Goal: Transaction & Acquisition: Purchase product/service

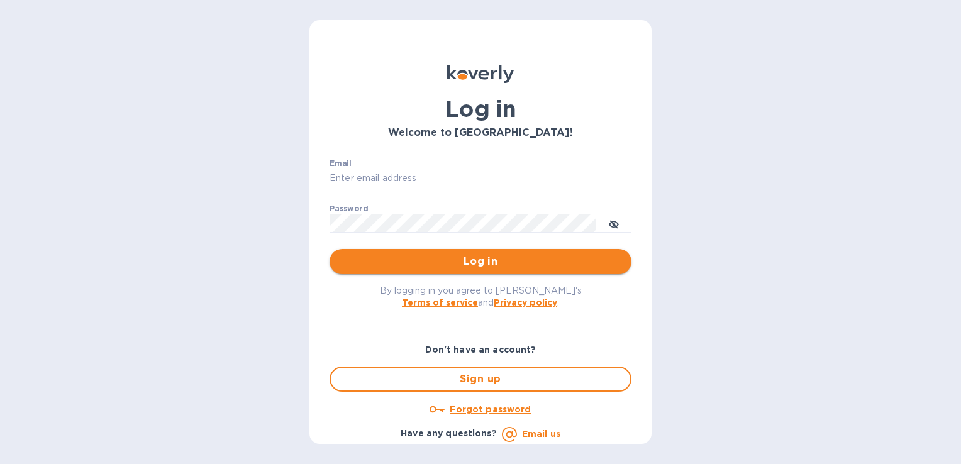
type input "mick272@comcast.net"
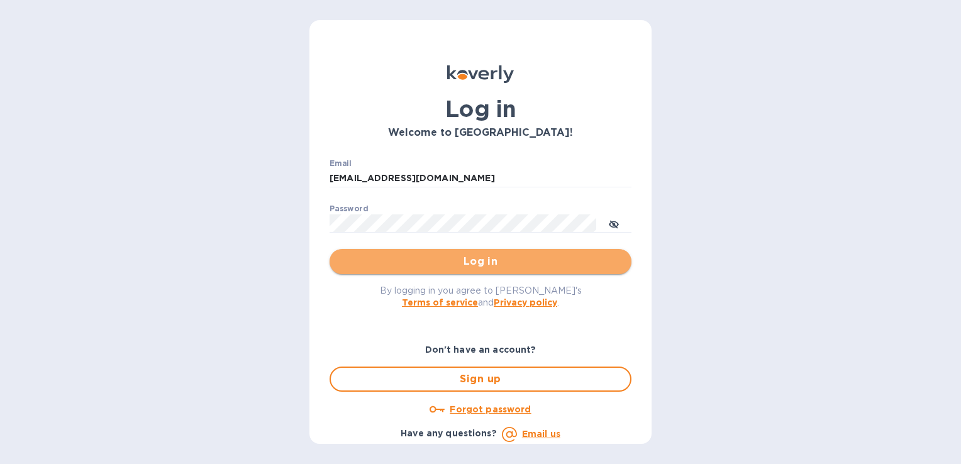
click at [480, 263] on span "Log in" at bounding box center [481, 261] width 282 height 15
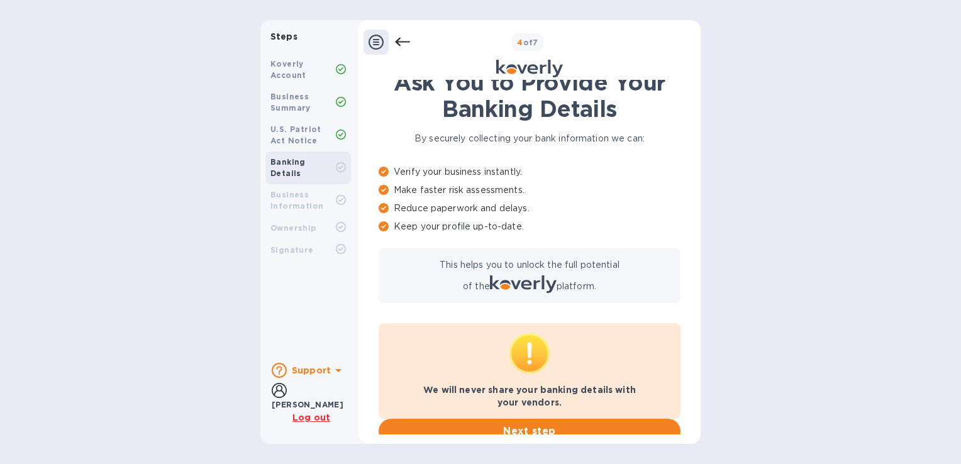
scroll to position [60, 0]
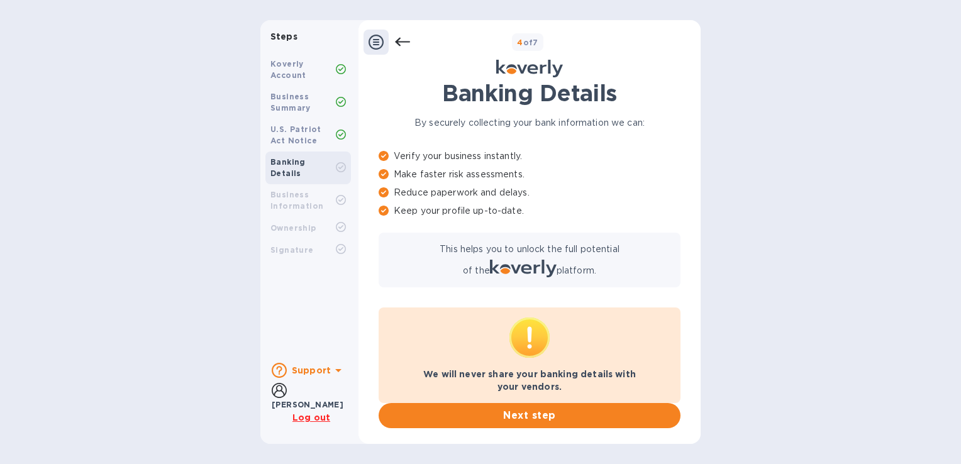
click at [608, 156] on p "Verify your business instantly." at bounding box center [529, 156] width 302 height 13
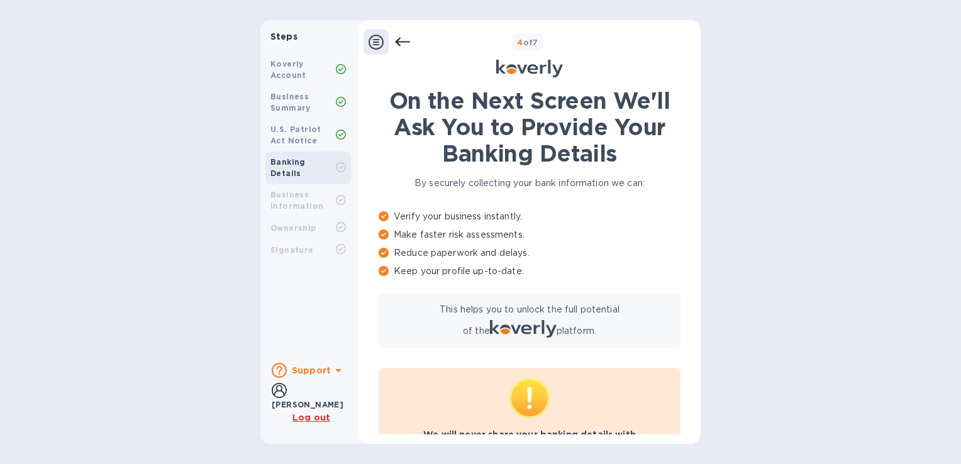
click at [399, 41] on icon at bounding box center [402, 42] width 15 height 9
click at [377, 44] on icon at bounding box center [375, 42] width 15 height 15
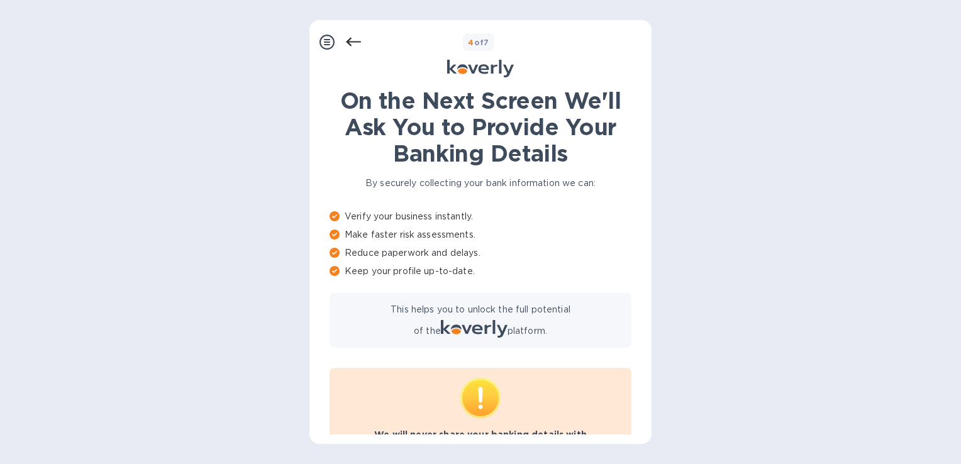
click at [347, 41] on icon at bounding box center [353, 42] width 15 height 9
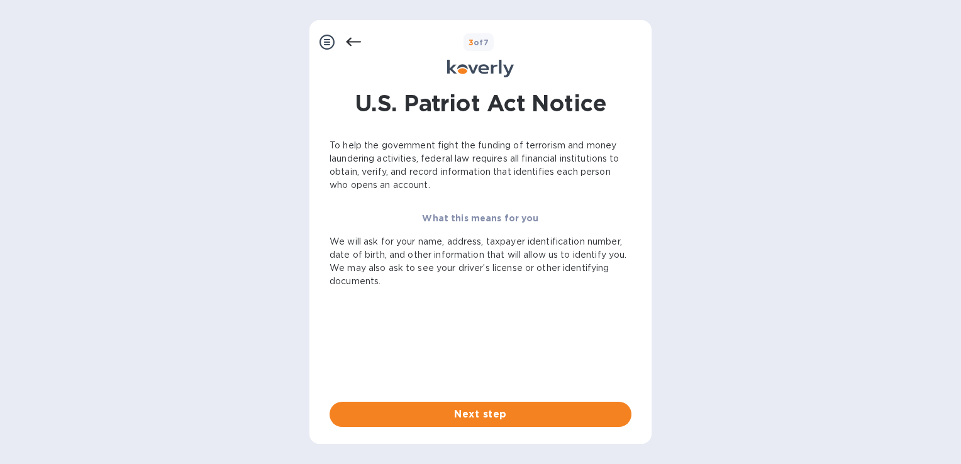
click at [347, 41] on icon at bounding box center [353, 42] width 15 height 9
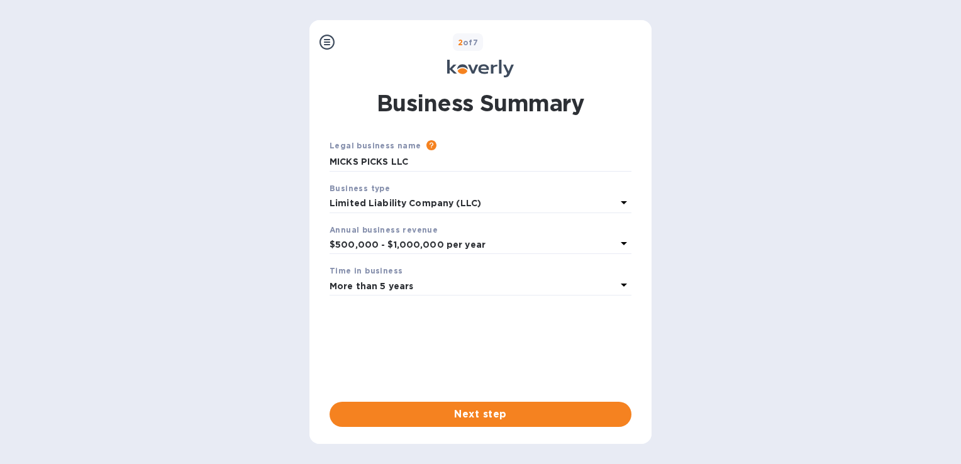
click at [347, 41] on div "2 of 7" at bounding box center [493, 42] width 307 height 18
click at [329, 41] on icon at bounding box center [326, 42] width 15 height 15
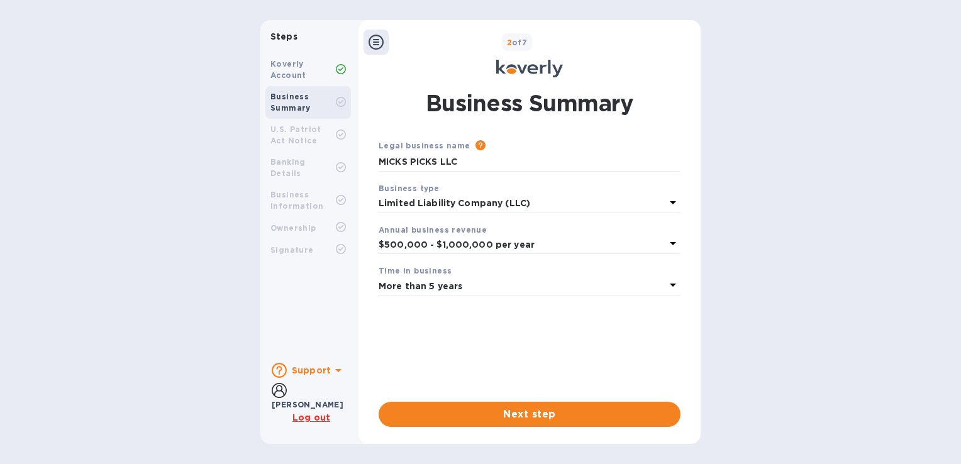
click at [284, 76] on b "Koverly Account" at bounding box center [288, 69] width 36 height 21
click at [287, 100] on b "Business Summary" at bounding box center [290, 102] width 40 height 21
click at [277, 65] on b "Koverly Account" at bounding box center [288, 69] width 36 height 21
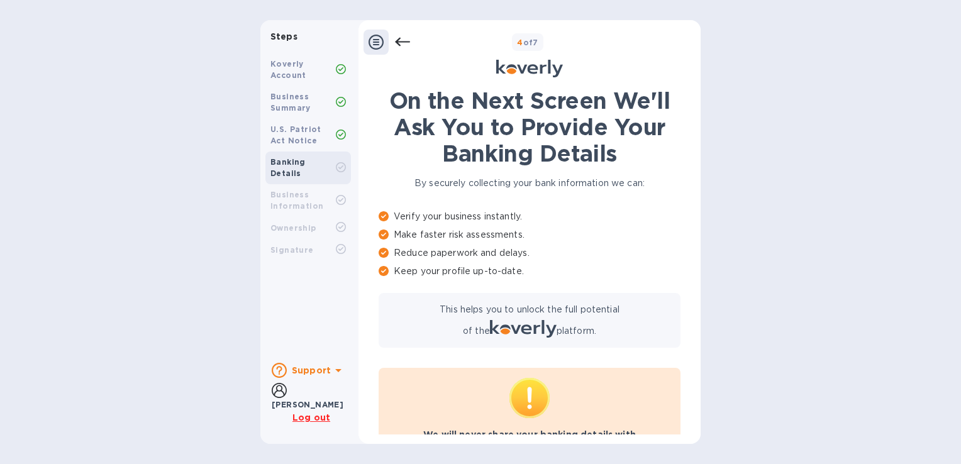
click at [309, 416] on u "Log out" at bounding box center [311, 417] width 38 height 10
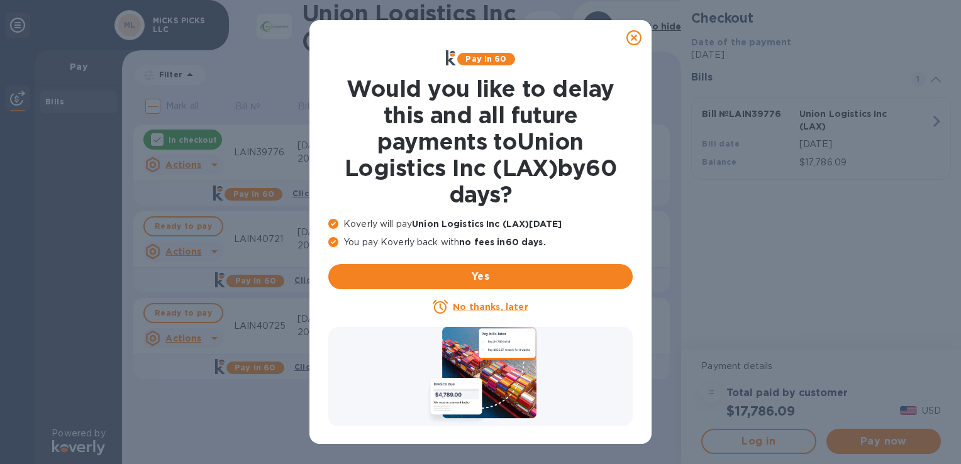
click at [634, 39] on icon at bounding box center [633, 37] width 15 height 15
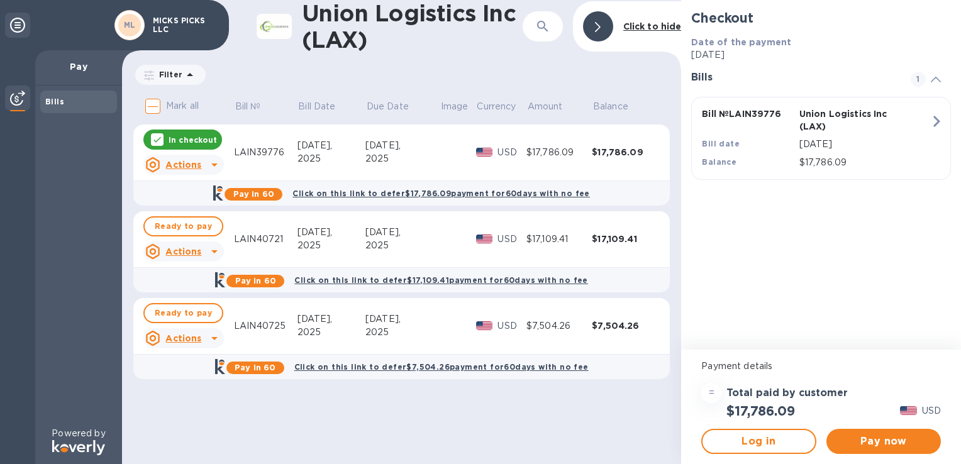
click at [421, 152] on div "2025" at bounding box center [402, 158] width 74 height 13
click at [873, 445] on span "Pay now" at bounding box center [883, 441] width 94 height 15
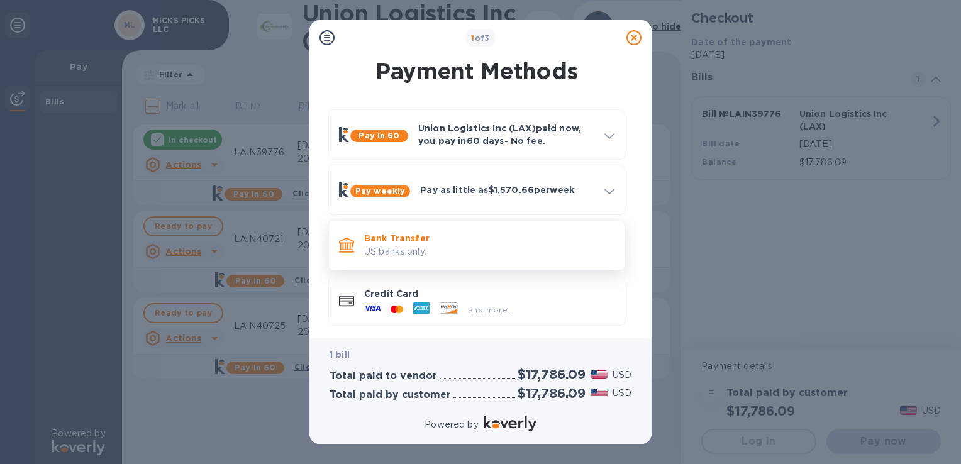
click at [469, 263] on div "Bank Transfer US banks only." at bounding box center [476, 245] width 285 height 39
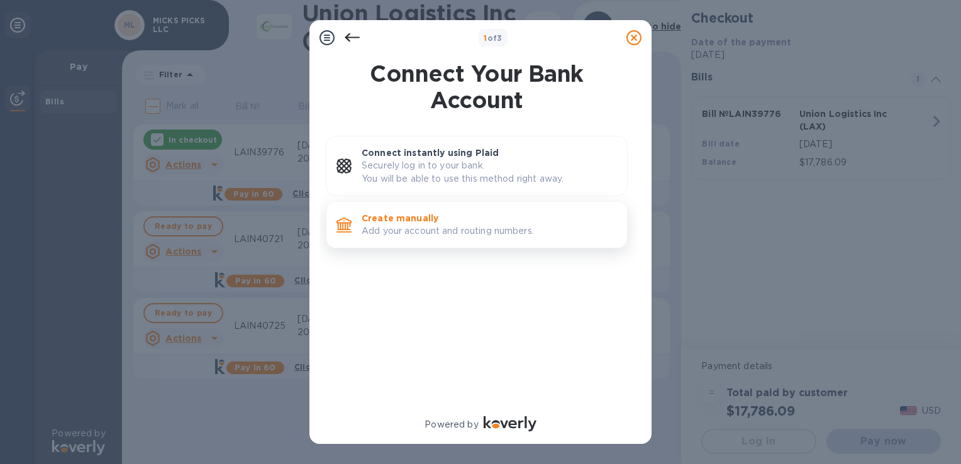
click at [412, 223] on p "Create manually" at bounding box center [489, 218] width 255 height 13
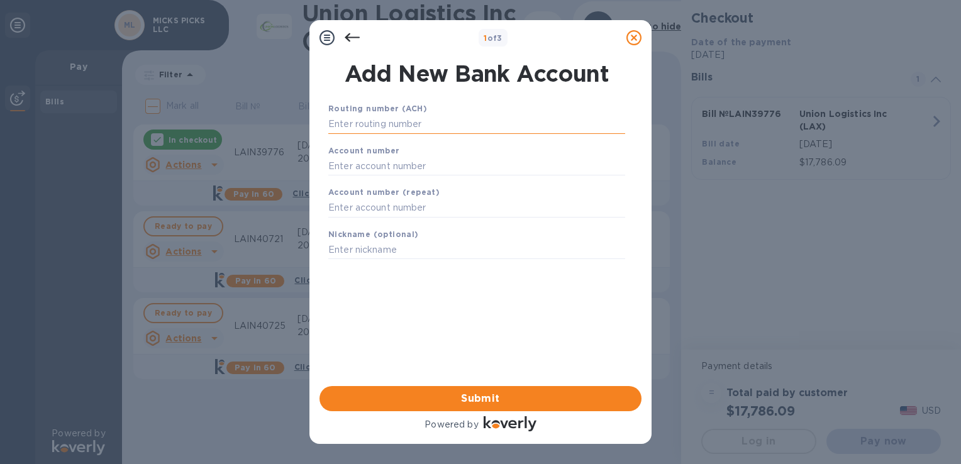
click at [356, 119] on input "text" at bounding box center [476, 124] width 297 height 19
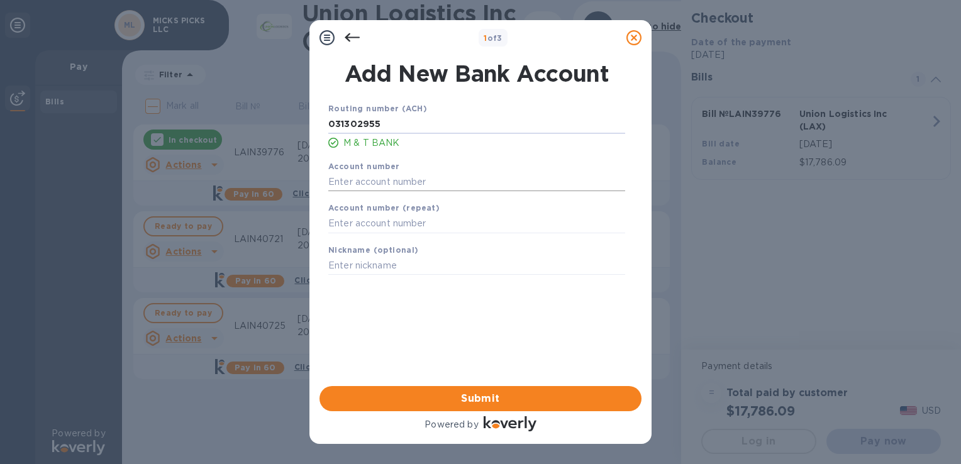
type input "031302955"
click at [357, 183] on input "text" at bounding box center [476, 181] width 297 height 19
type input "9836495920"
click at [337, 221] on input "text" at bounding box center [476, 223] width 297 height 19
type input "9836495920"
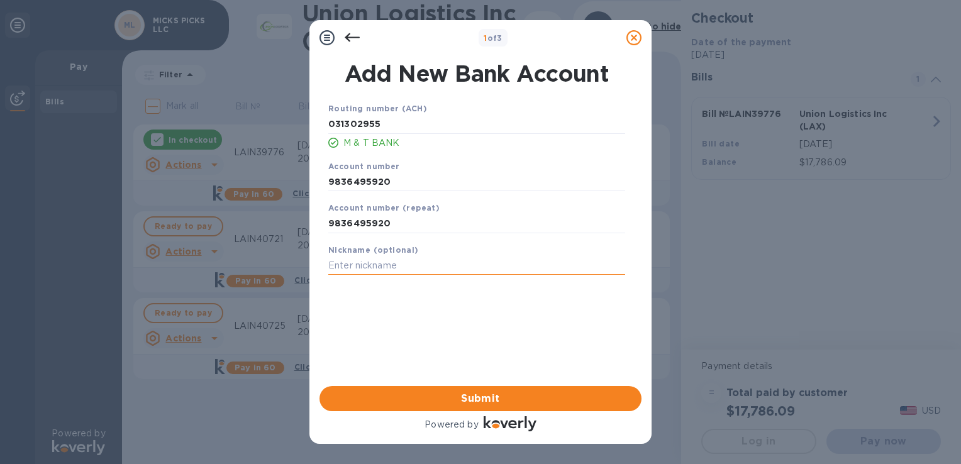
click at [373, 272] on input "text" at bounding box center [476, 266] width 297 height 19
type input "MICKS PICKS"
click at [476, 407] on button "Submit" at bounding box center [480, 398] width 322 height 25
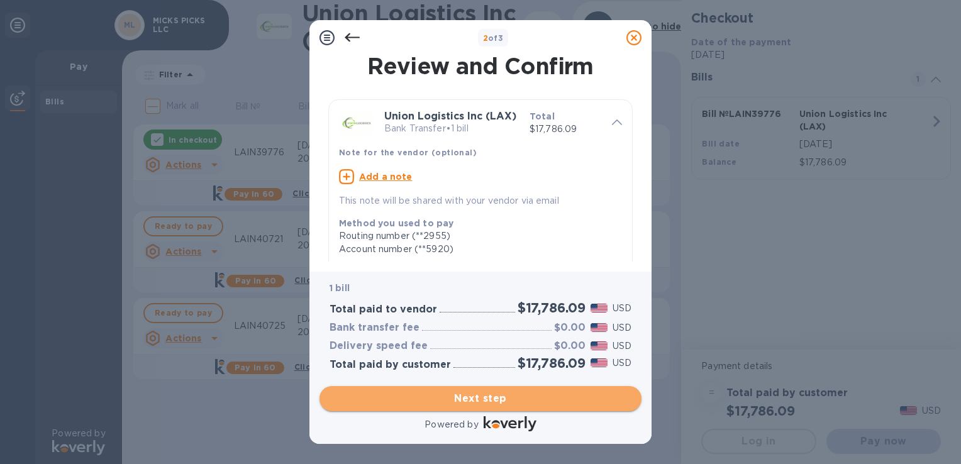
click at [479, 395] on span "Next step" at bounding box center [480, 398] width 302 height 15
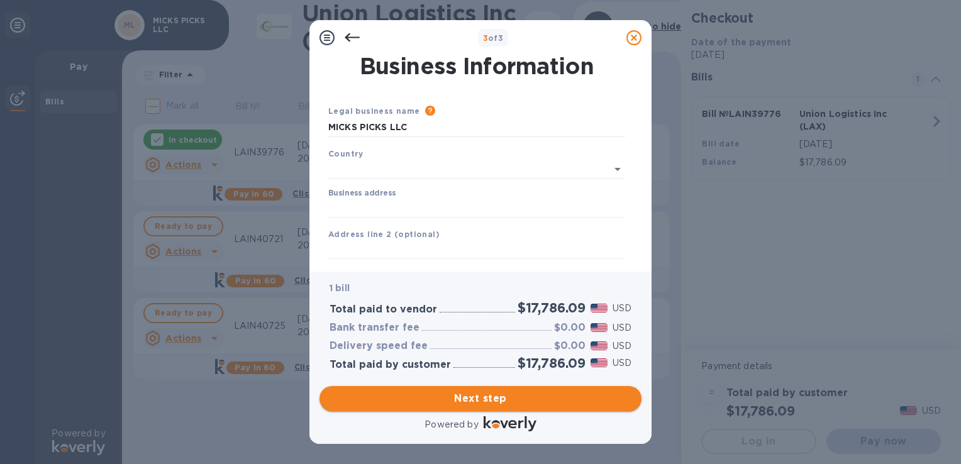
type input "United States"
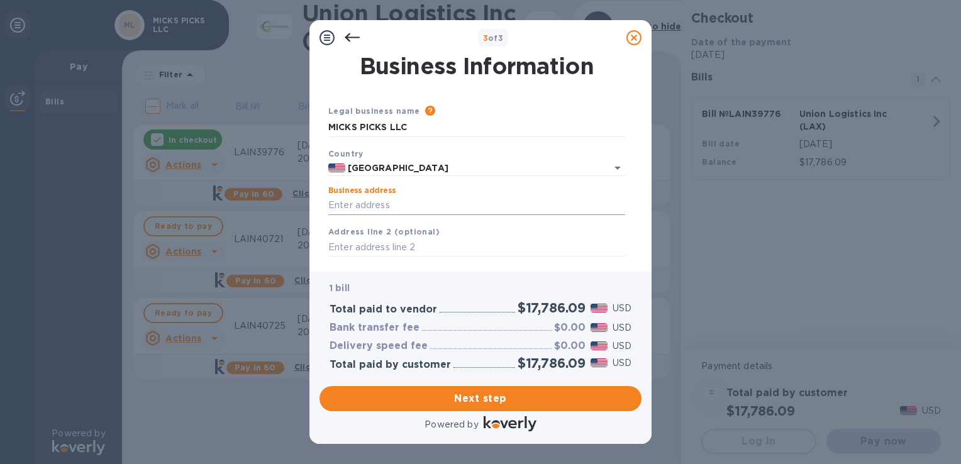
click at [423, 204] on input "Business address" at bounding box center [476, 205] width 297 height 19
type input "4420 Terrace Drive"
type input "Harrisburg"
type input "PA"
type input "17110"
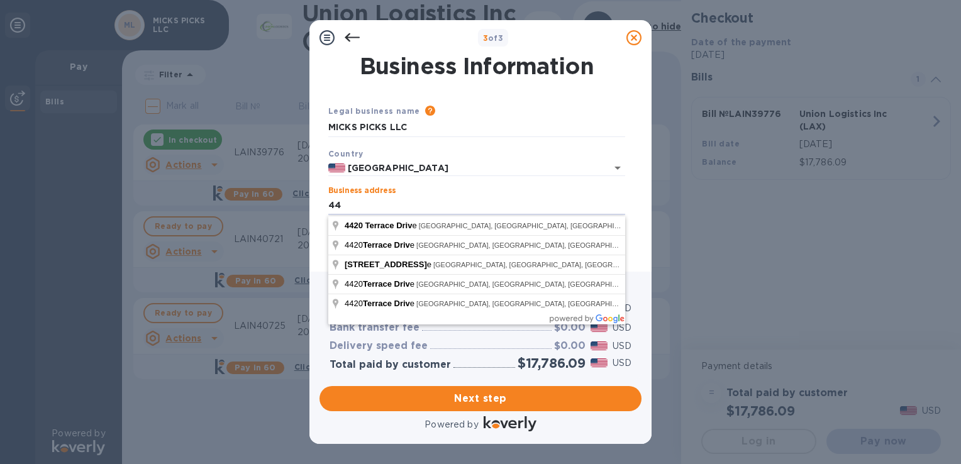
type input "4"
type input "4420 Terrace Dr"
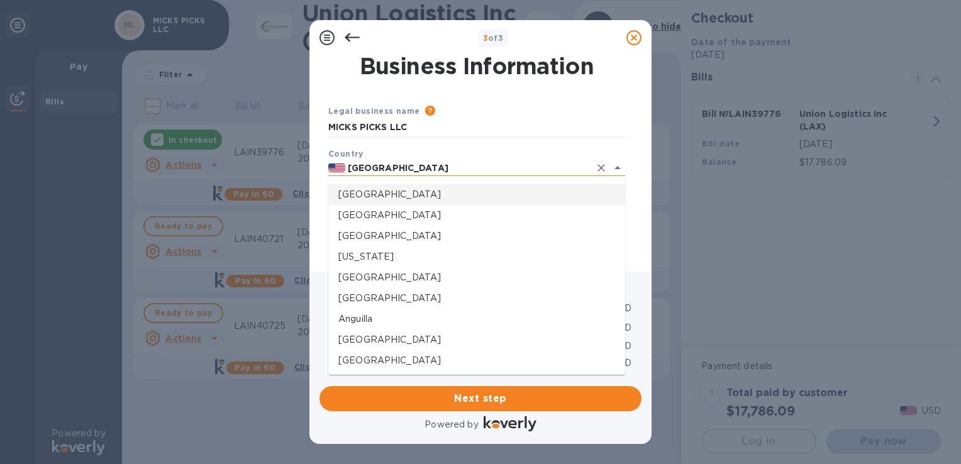
click at [498, 170] on input "United States" at bounding box center [467, 168] width 245 height 16
click at [553, 165] on input "United States" at bounding box center [467, 168] width 245 height 16
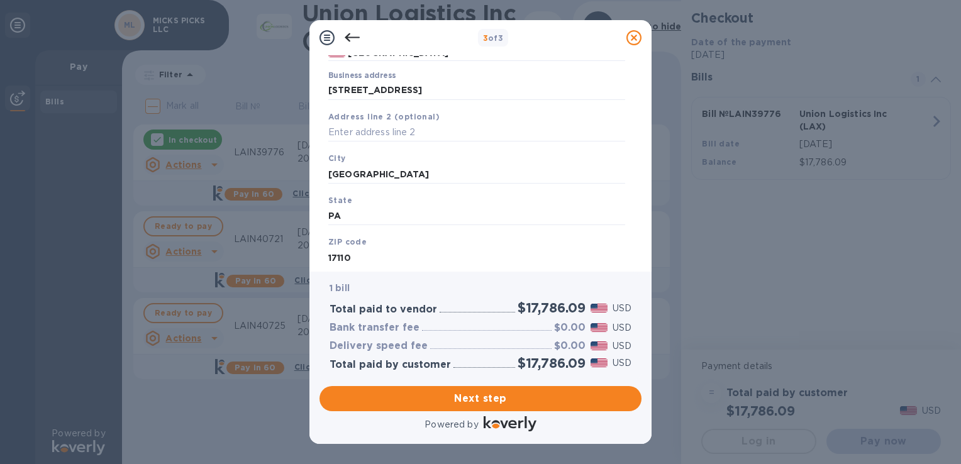
click at [486, 279] on div "1 bill Total paid to vendor $17,786.09 USD Bank transfer fee $0.00 USD Delivery…" at bounding box center [480, 326] width 322 height 109
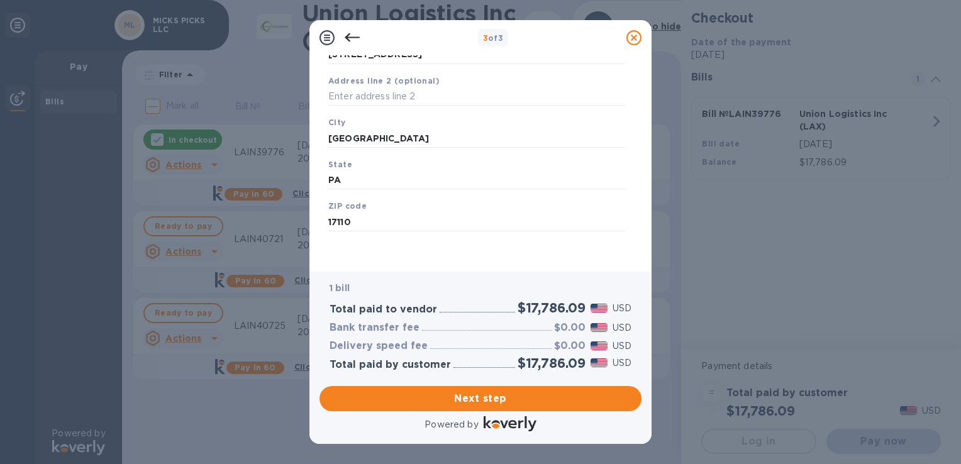
scroll to position [152, 0]
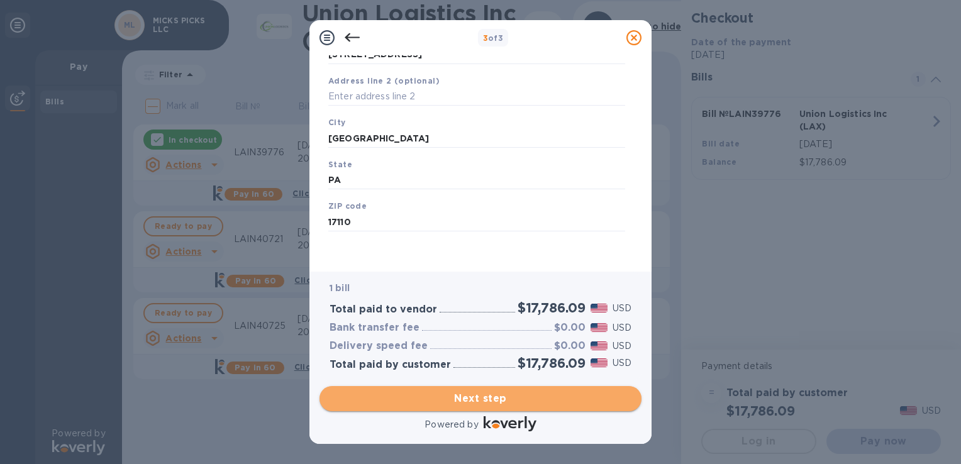
click at [467, 409] on button "Next step" at bounding box center [480, 398] width 322 height 25
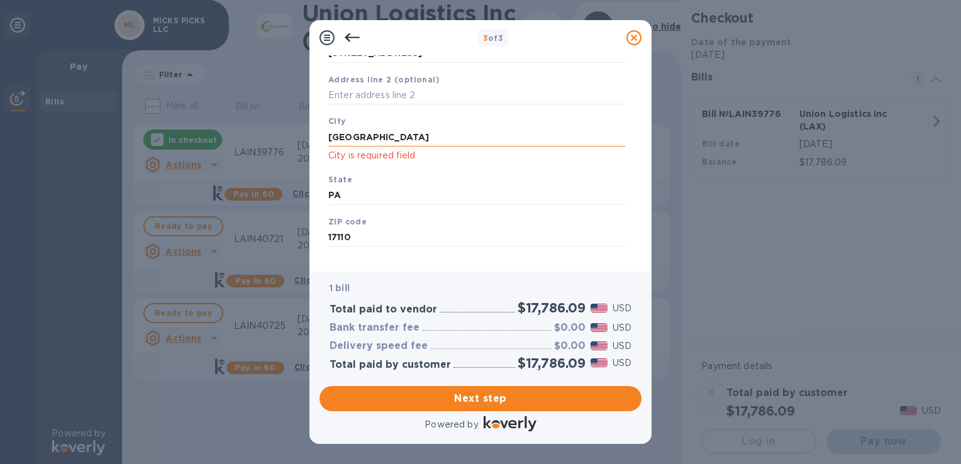
click at [379, 137] on input "Harrisburg" at bounding box center [476, 137] width 297 height 19
type input "H"
type input "Harrisburg"
click at [373, 200] on input "PA" at bounding box center [476, 195] width 297 height 19
type input "P"
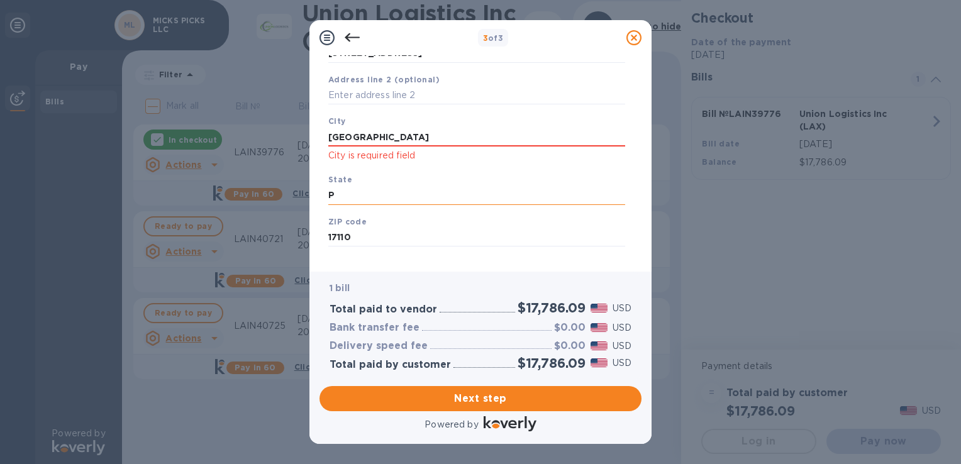
type input "PA"
click at [373, 242] on input "17110" at bounding box center [476, 237] width 297 height 19
type input "1"
type input "17110"
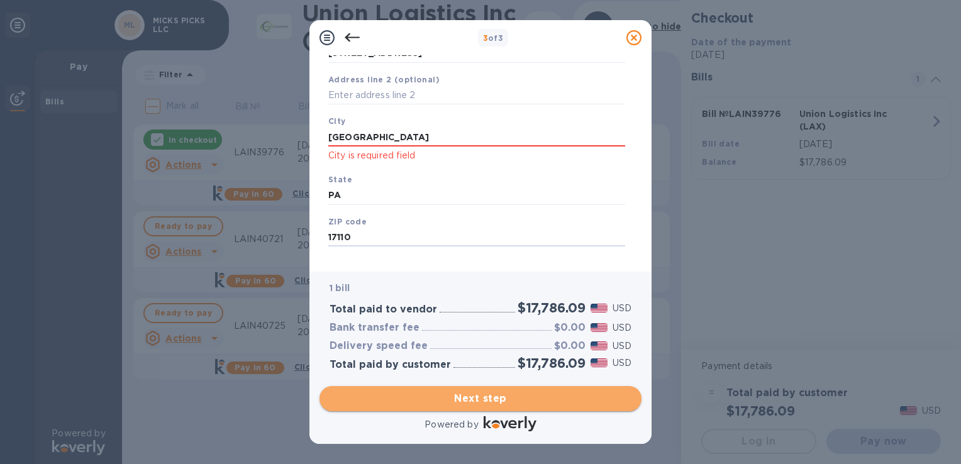
click at [498, 408] on button "Next step" at bounding box center [480, 398] width 322 height 25
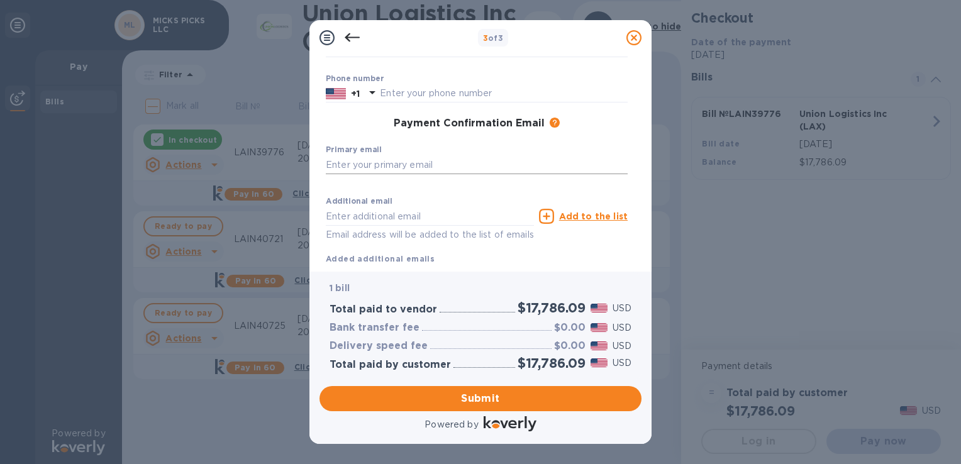
click at [329, 162] on input "text" at bounding box center [477, 164] width 302 height 19
type input "mick22@comcast.net"
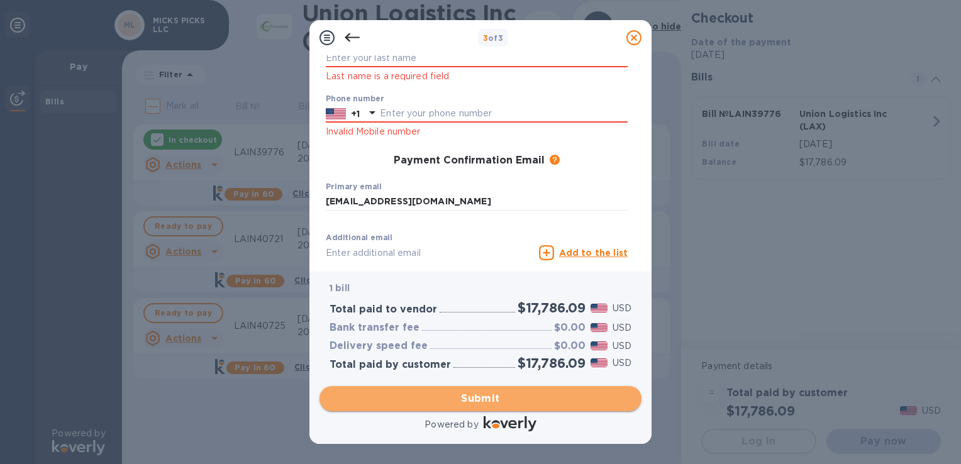
click at [475, 397] on span "Submit" at bounding box center [480, 398] width 302 height 15
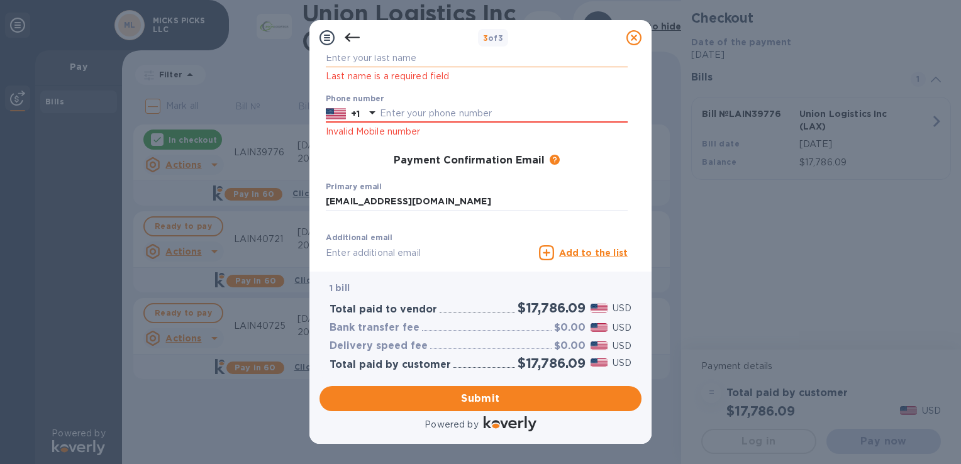
click at [368, 62] on input "text" at bounding box center [477, 58] width 302 height 19
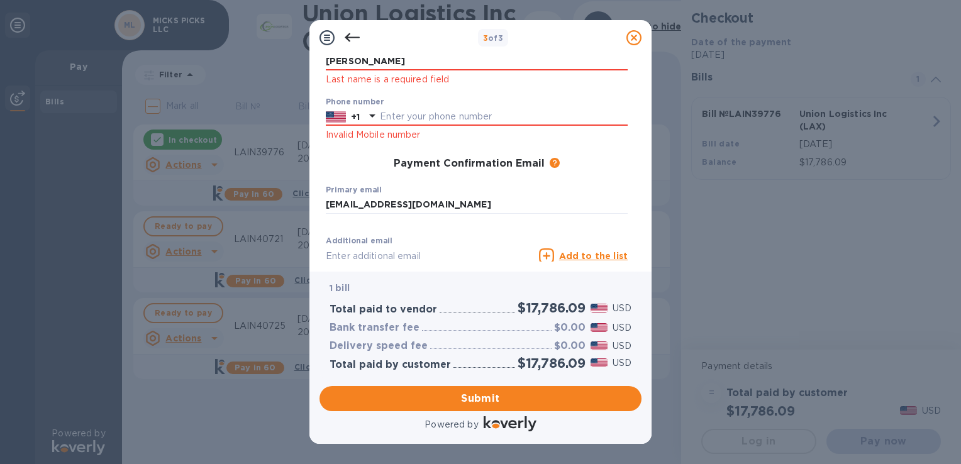
type input "Heintzelman"
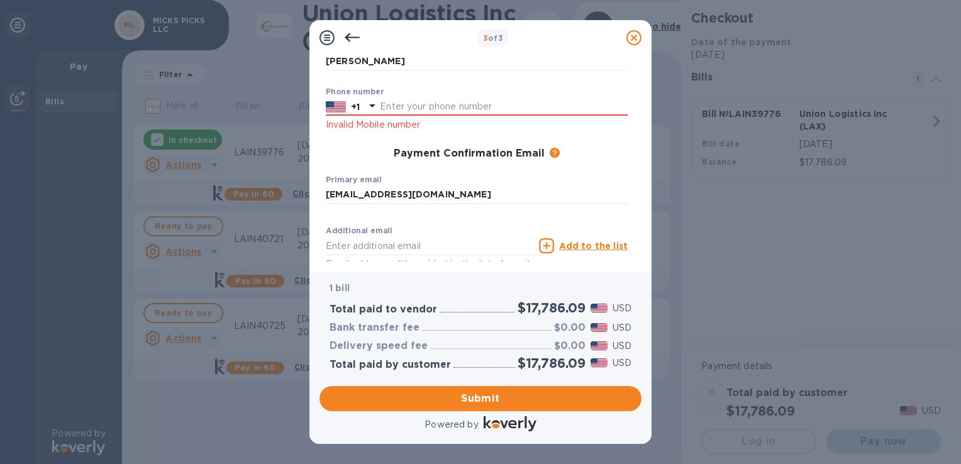
click at [265, 52] on div "3 of 3 Payment Contact Information First name First name is a required field La…" at bounding box center [480, 232] width 961 height 464
click at [377, 122] on p "Invalid Mobile number" at bounding box center [477, 125] width 302 height 14
click at [383, 106] on input "text" at bounding box center [504, 106] width 248 height 19
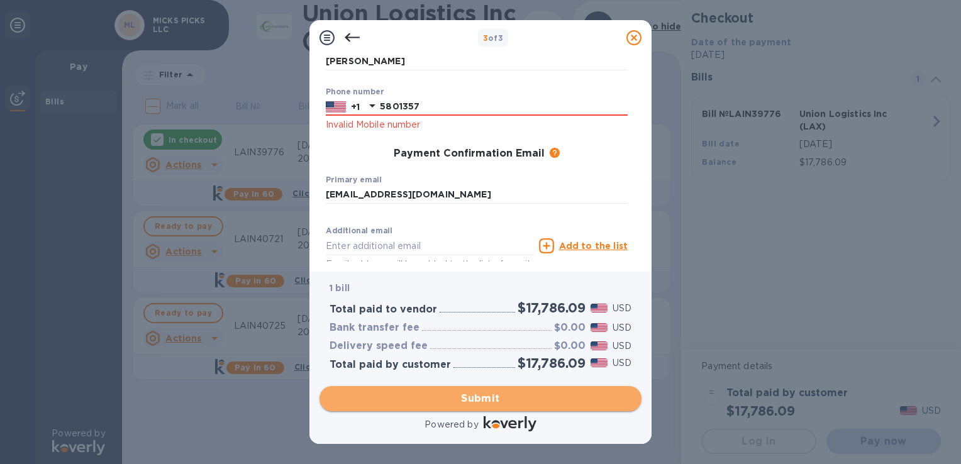
click at [489, 402] on span "Submit" at bounding box center [480, 398] width 302 height 15
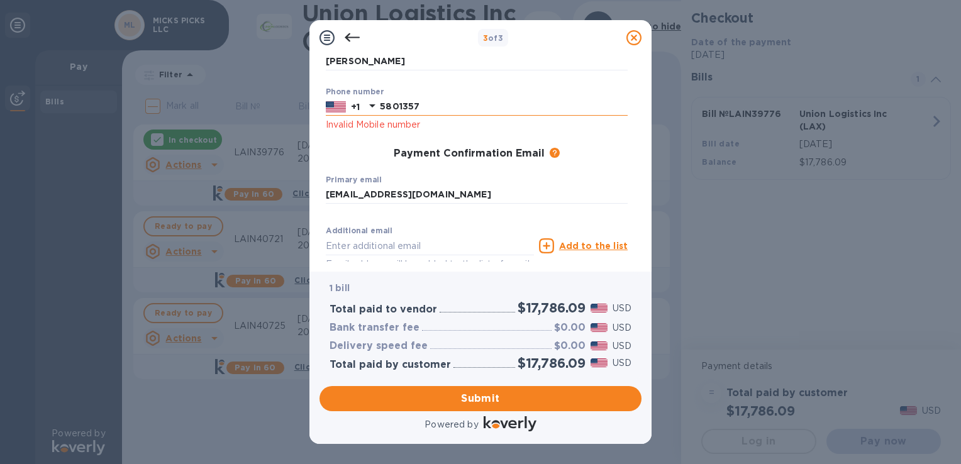
click at [378, 104] on icon at bounding box center [372, 105] width 15 height 15
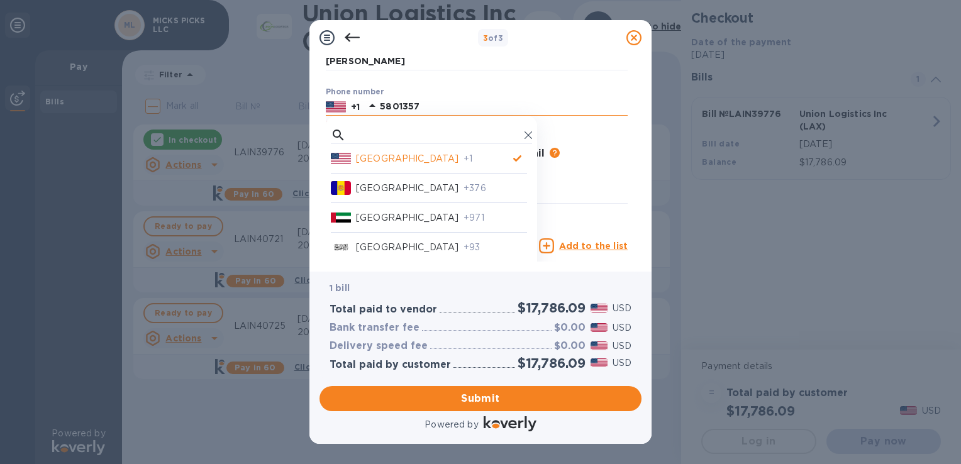
click at [382, 102] on input "5801357" at bounding box center [504, 106] width 248 height 19
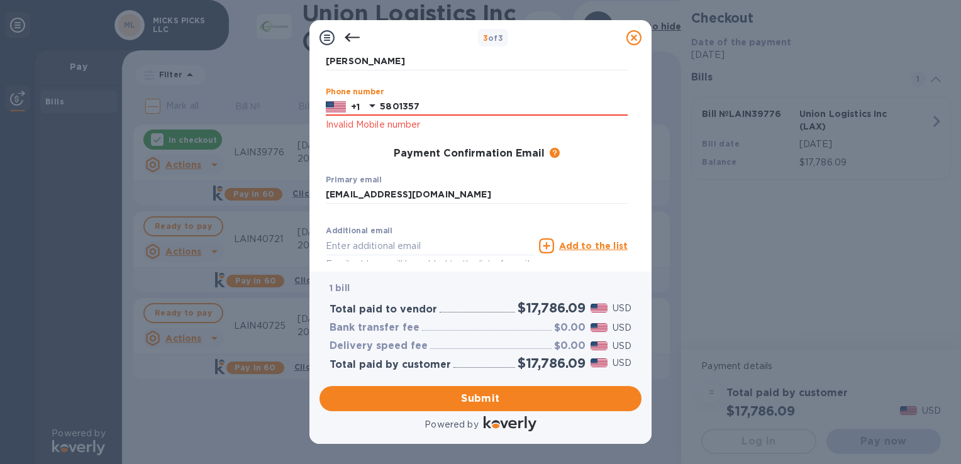
click at [378, 97] on div at bounding box center [372, 107] width 20 height 23
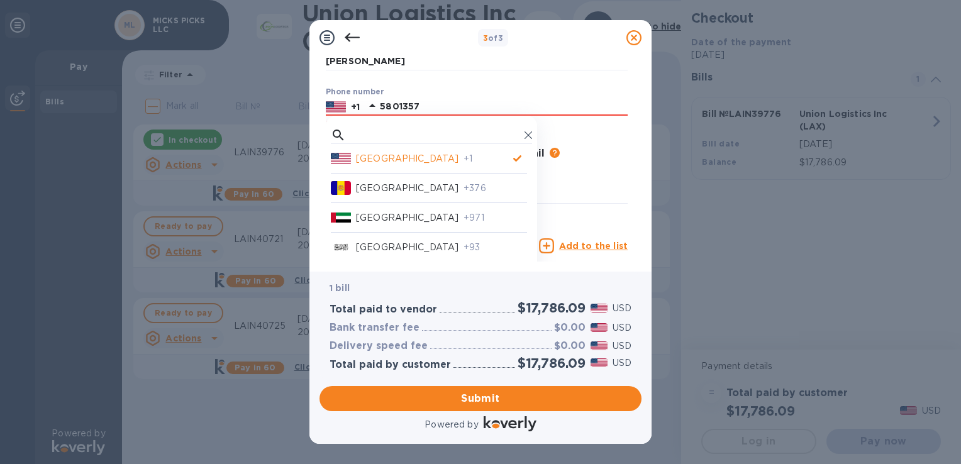
click at [380, 104] on input "5801357" at bounding box center [504, 106] width 248 height 19
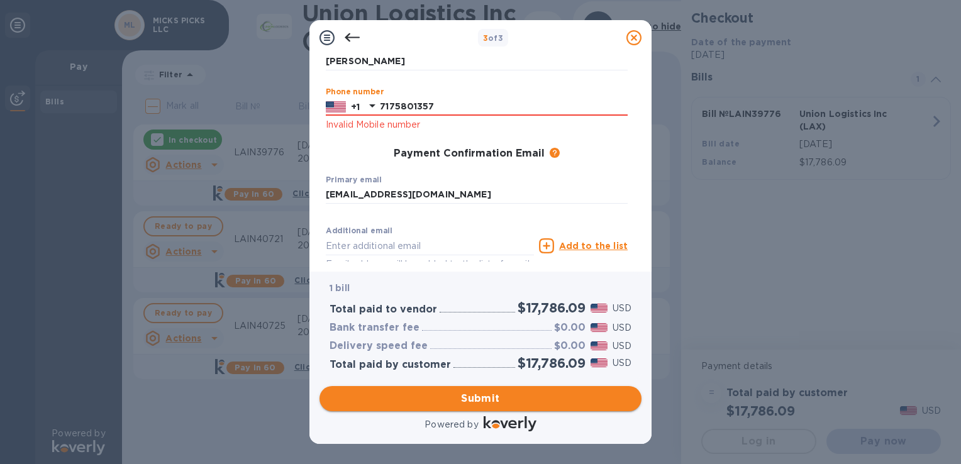
type input "7175801357"
click at [474, 391] on span "Submit" at bounding box center [480, 398] width 302 height 15
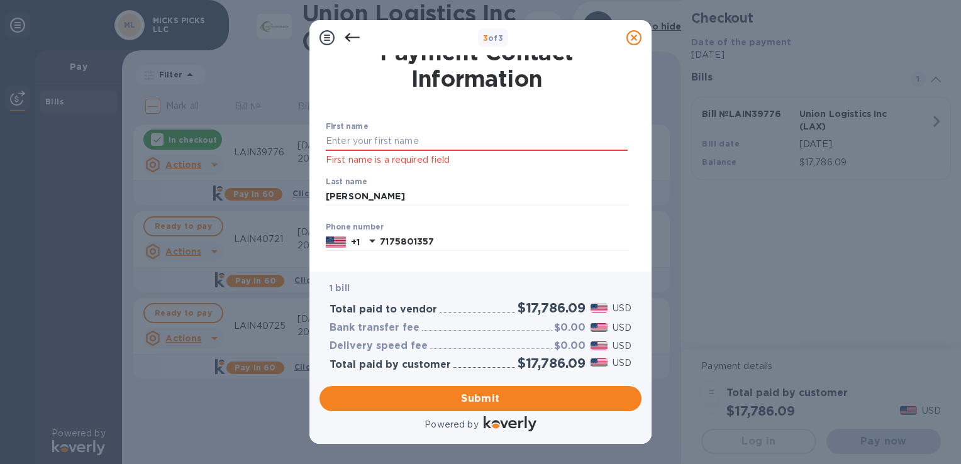
scroll to position [0, 0]
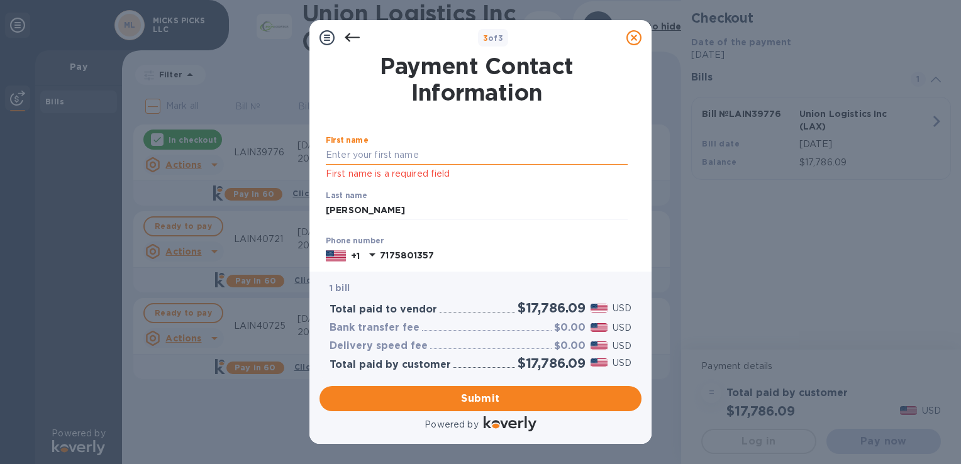
click at [425, 149] on input "text" at bounding box center [477, 155] width 302 height 19
type input "Margaret"
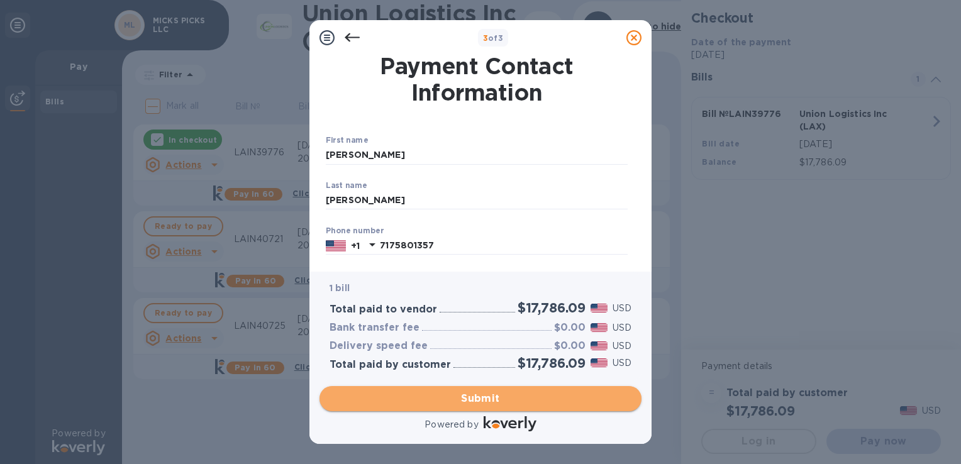
click at [490, 394] on span "Submit" at bounding box center [480, 398] width 302 height 15
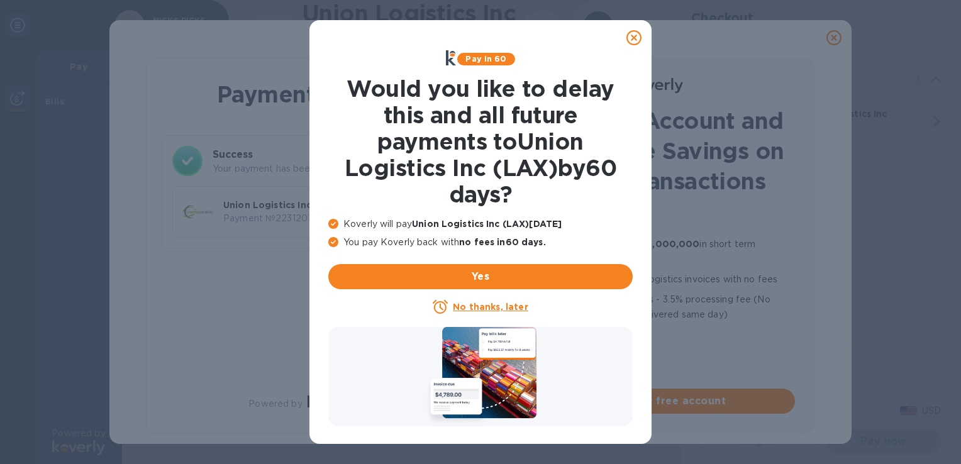
click at [635, 31] on icon at bounding box center [633, 37] width 15 height 15
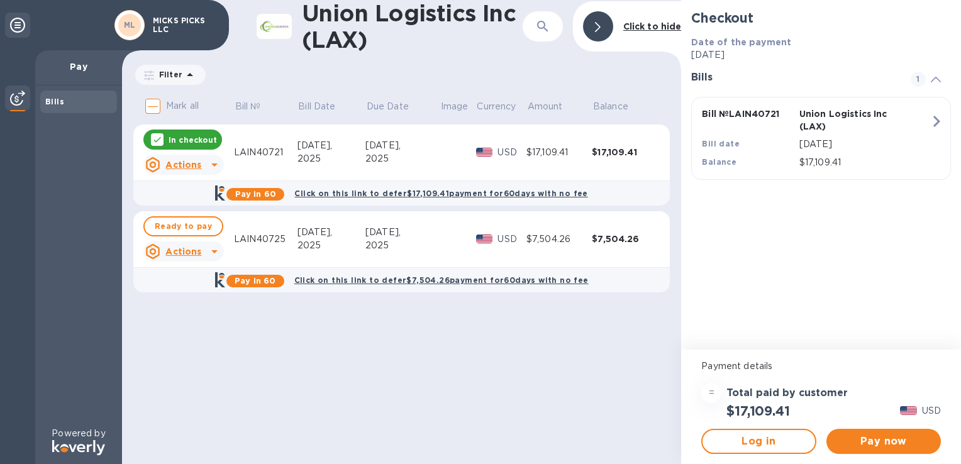
click at [593, 258] on td "$7,504.26" at bounding box center [624, 239] width 65 height 57
